Goal: Information Seeking & Learning: Learn about a topic

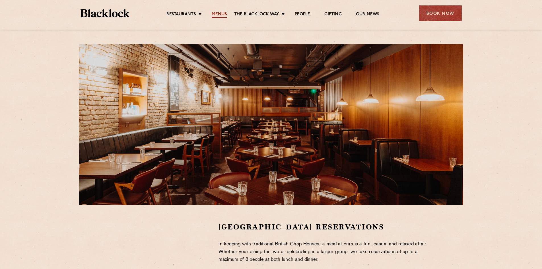
click at [219, 13] on link "Menus" at bounding box center [219, 15] width 15 height 6
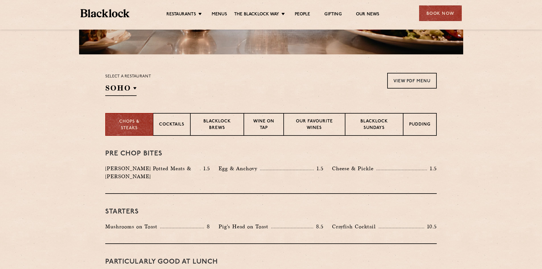
scroll to position [160, 0]
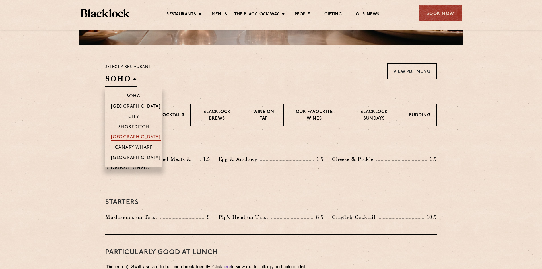
click at [141, 136] on p "[GEOGRAPHIC_DATA]" at bounding box center [136, 138] width 50 height 6
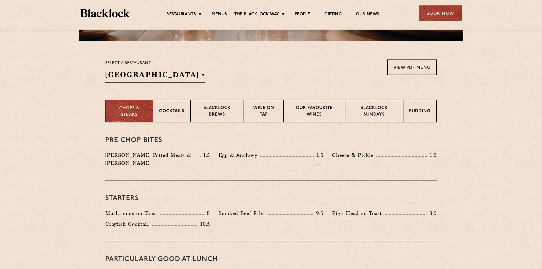
scroll to position [142, 0]
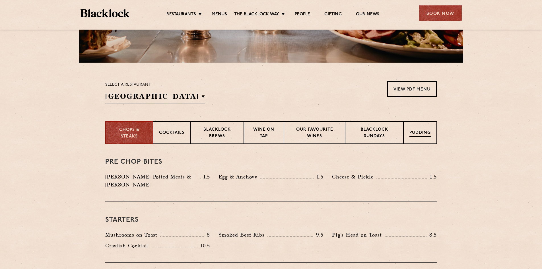
click at [421, 133] on p "Pudding" at bounding box center [419, 133] width 21 height 7
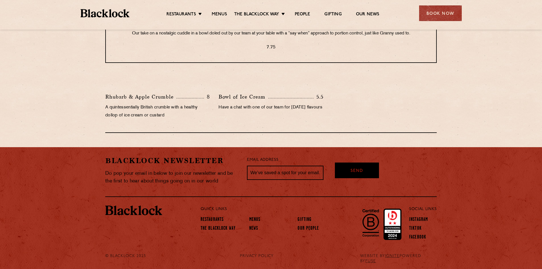
scroll to position [286, 0]
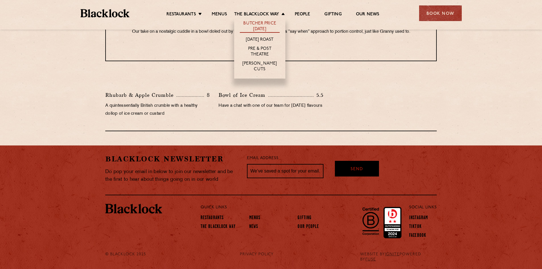
click at [268, 26] on link "Butcher Price [DATE]" at bounding box center [260, 27] width 40 height 12
